Goal: Check status: Check status

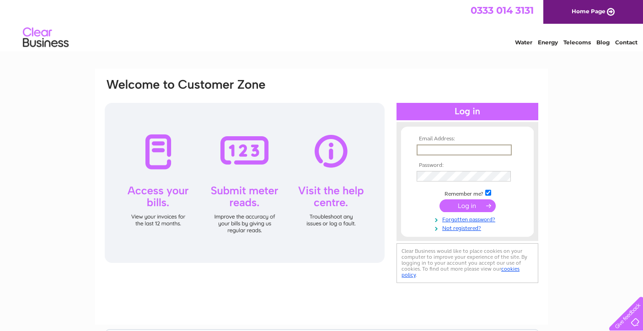
type input "Belleandbee@hotmail.com"
click at [473, 205] on input "submit" at bounding box center [467, 204] width 56 height 13
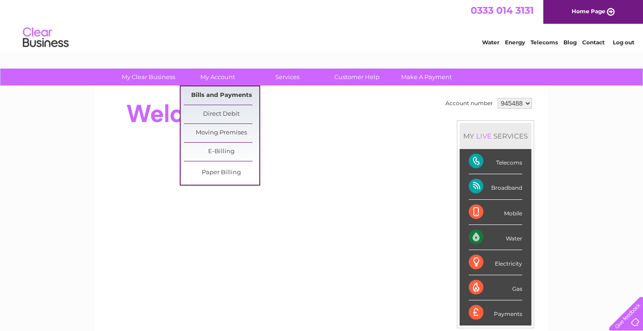
click at [215, 93] on link "Bills and Payments" at bounding box center [221, 95] width 75 height 18
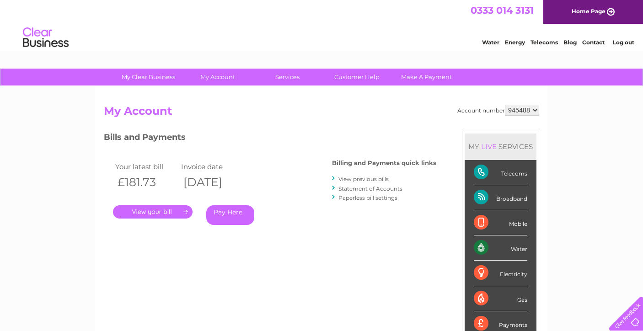
click at [173, 209] on link "." at bounding box center [153, 211] width 80 height 13
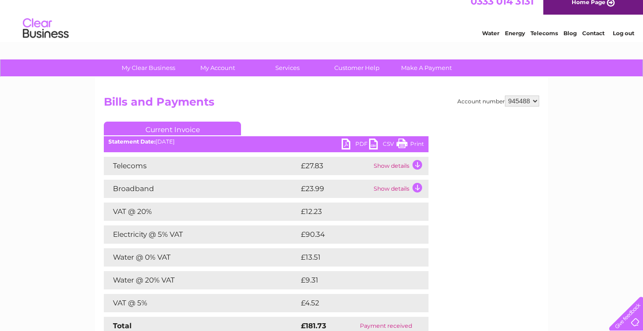
scroll to position [9, 0]
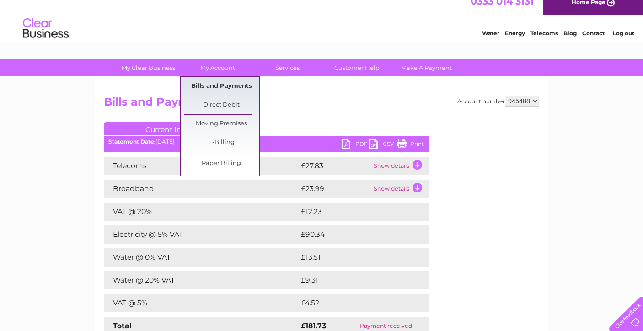
click at [218, 84] on link "Bills and Payments" at bounding box center [221, 86] width 75 height 18
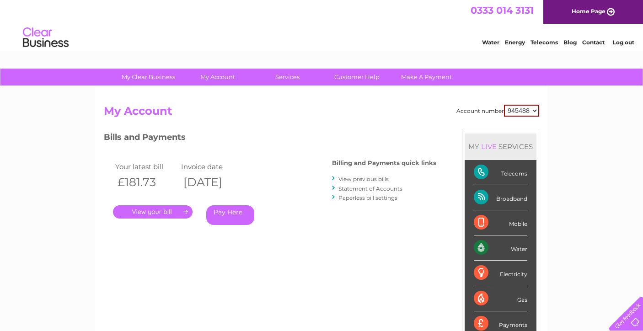
click at [375, 176] on link "View previous bills" at bounding box center [363, 179] width 50 height 7
